Goal: Information Seeking & Learning: Learn about a topic

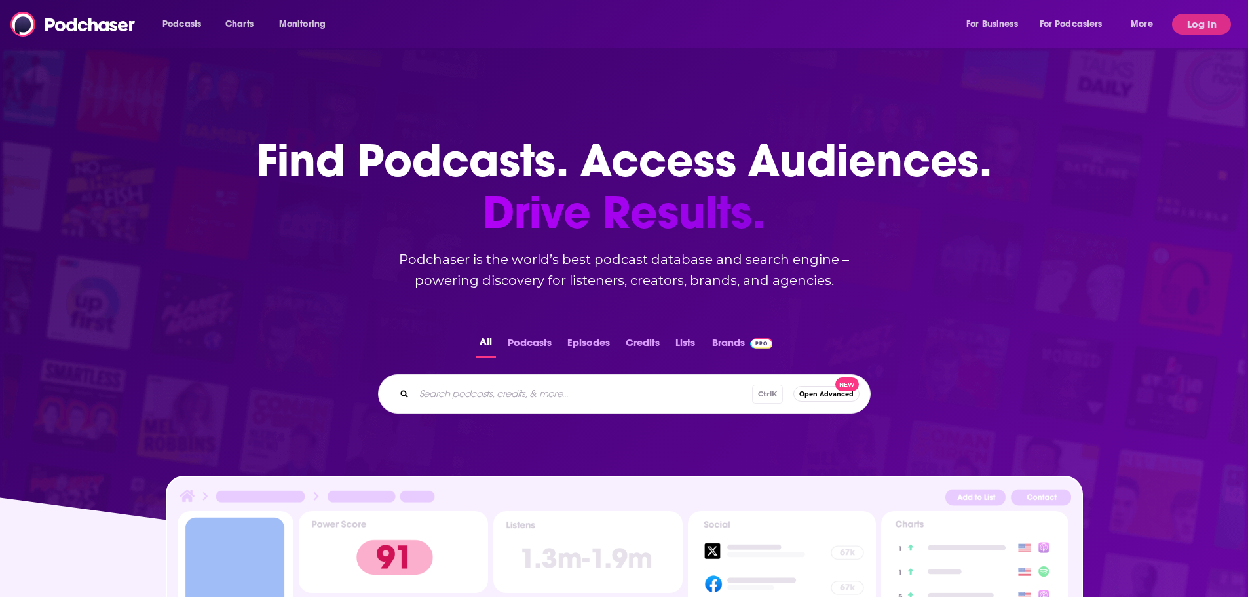
drag, startPoint x: 498, startPoint y: 375, endPoint x: 498, endPoint y: 387, distance: 11.8
click at [498, 377] on div "Ctrl K Open Advanced New" at bounding box center [624, 393] width 493 height 39
click at [498, 387] on input "Search podcasts, credits, & more..." at bounding box center [583, 393] width 338 height 21
type input "the high volume hiring podcast"
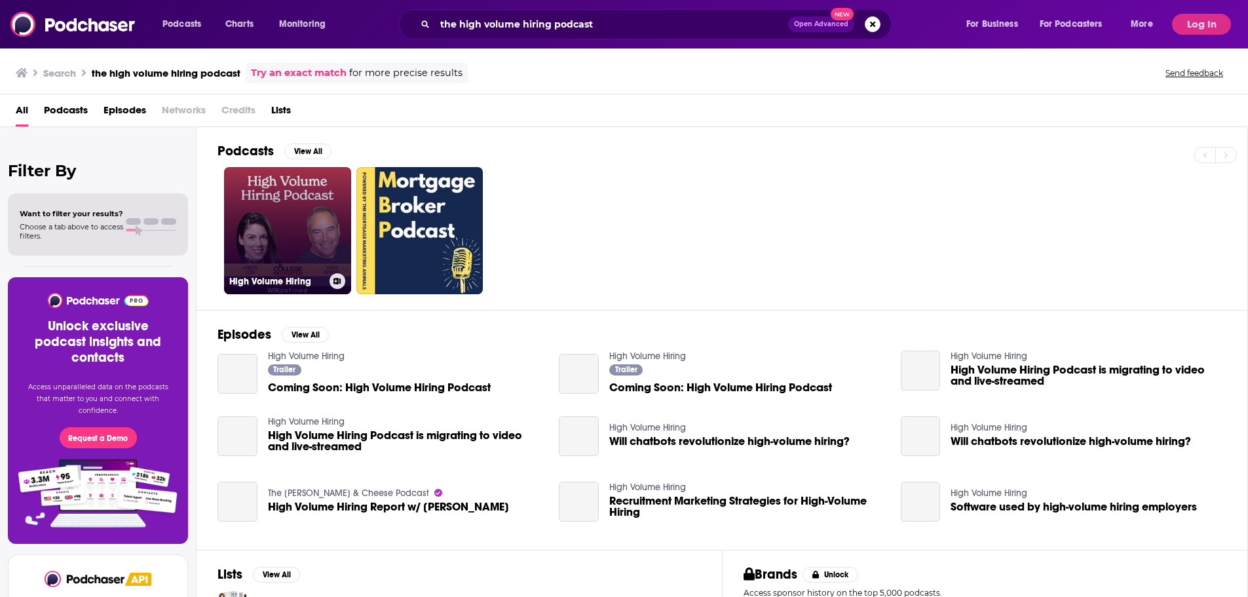
click at [309, 246] on link "High Volume Hiring" at bounding box center [287, 230] width 127 height 127
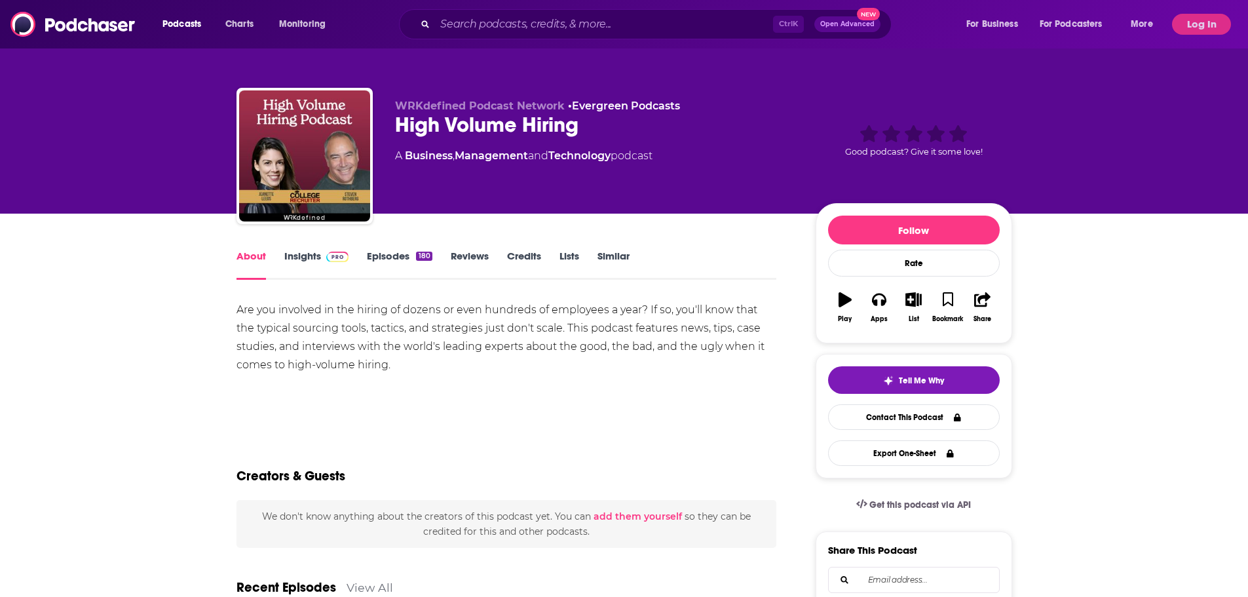
click at [340, 261] on img at bounding box center [337, 256] width 23 height 10
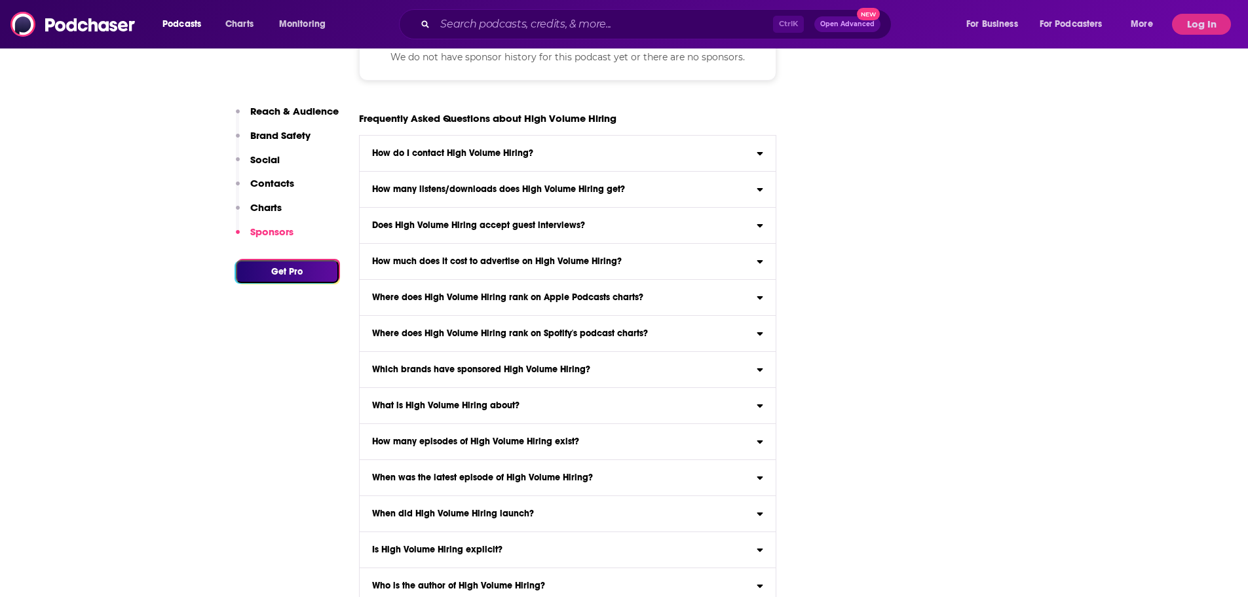
scroll to position [1867, 0]
click at [558, 198] on label "How many listens/downloads does High Volume Hiring get? High Volume Hiring rece…" at bounding box center [568, 190] width 417 height 36
click at [0, 0] on input "How many listens/downloads does High Volume Hiring get? High Volume Hiring rece…" at bounding box center [0, 0] width 0 height 0
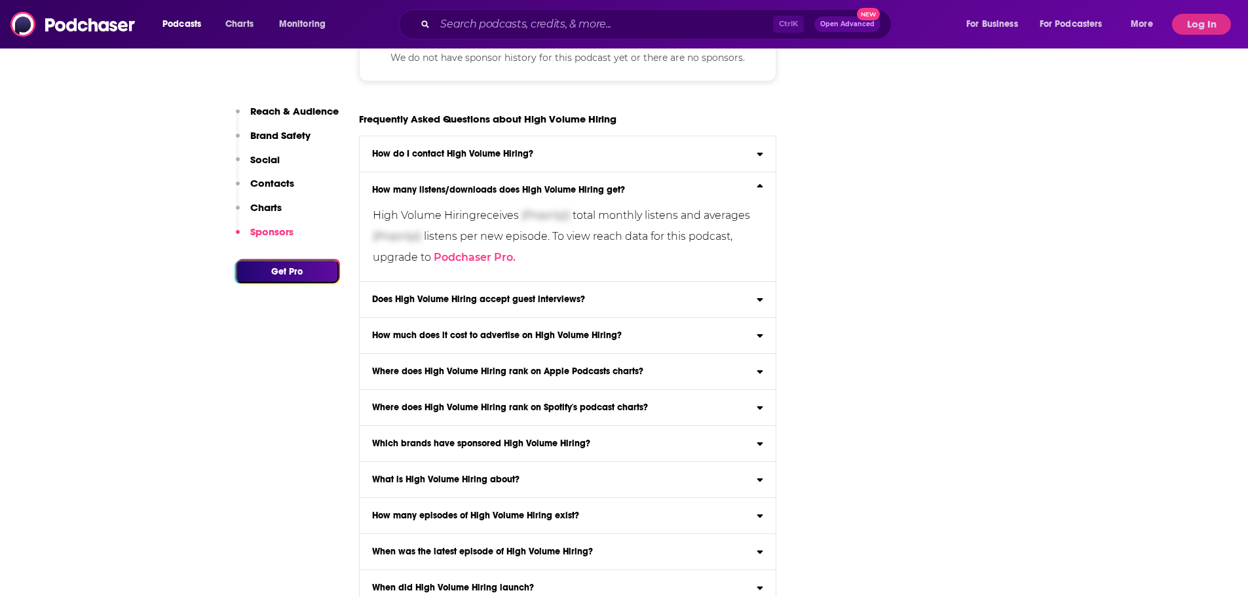
click at [561, 214] on span "(Pro only))" at bounding box center [545, 215] width 48 height 12
click at [0, 0] on input "How many listens/downloads does High Volume Hiring get? High Volume Hiring rece…" at bounding box center [0, 0] width 0 height 0
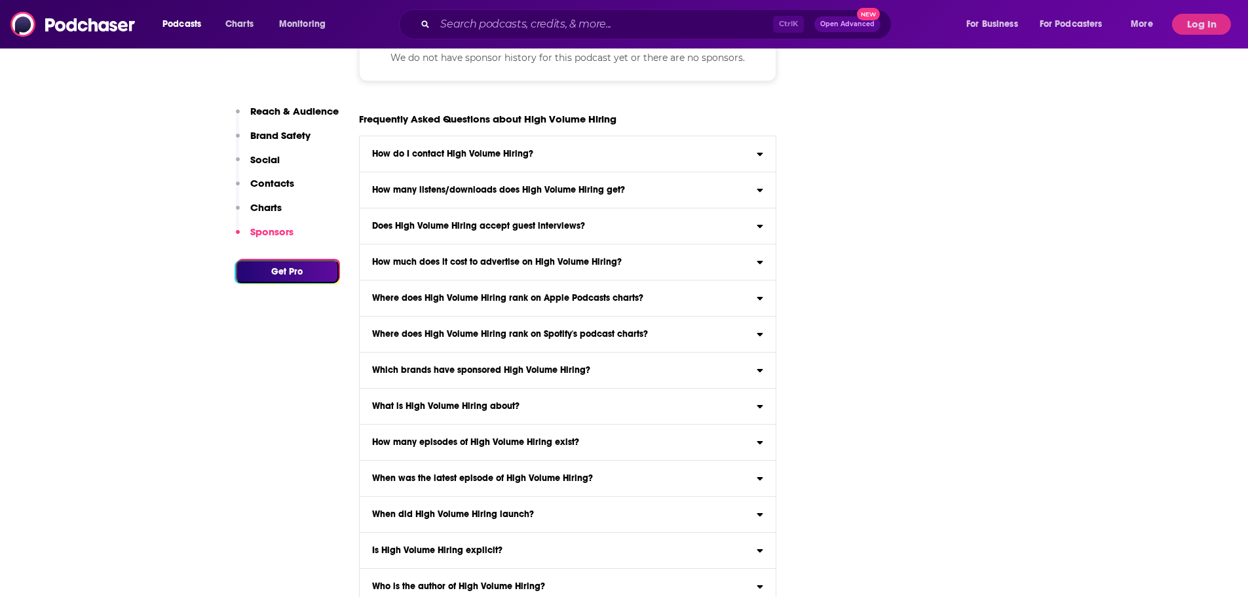
click at [534, 196] on label "How many listens/downloads does High Volume Hiring get? High Volume Hiring rece…" at bounding box center [568, 190] width 417 height 36
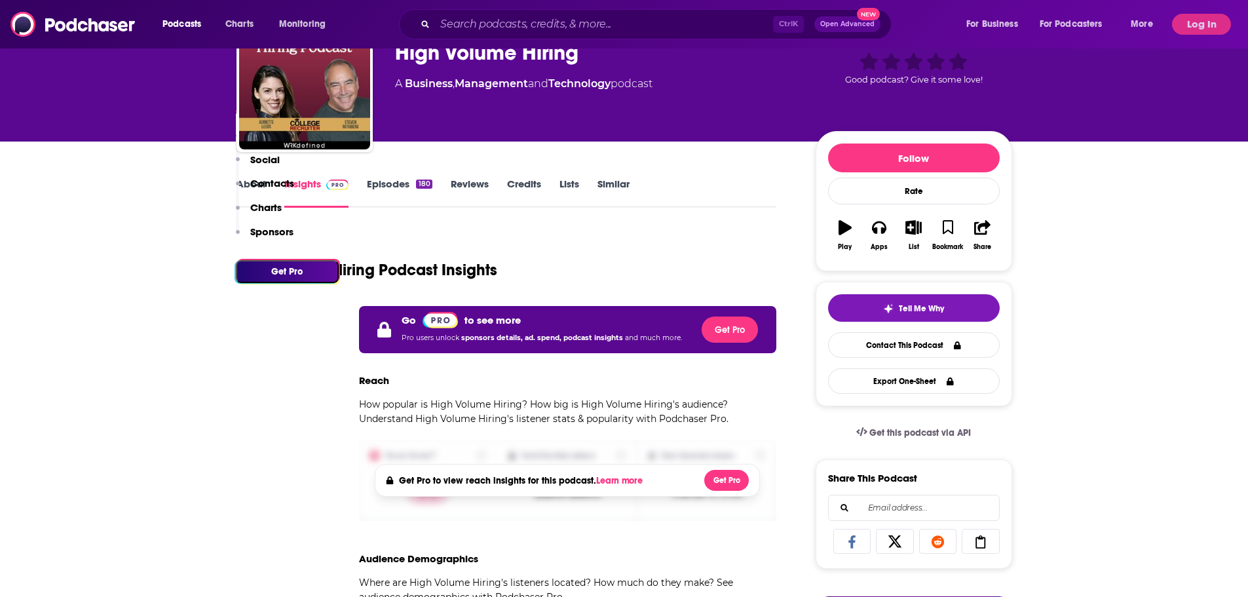
scroll to position [0, 0]
